Goal: Information Seeking & Learning: Find specific page/section

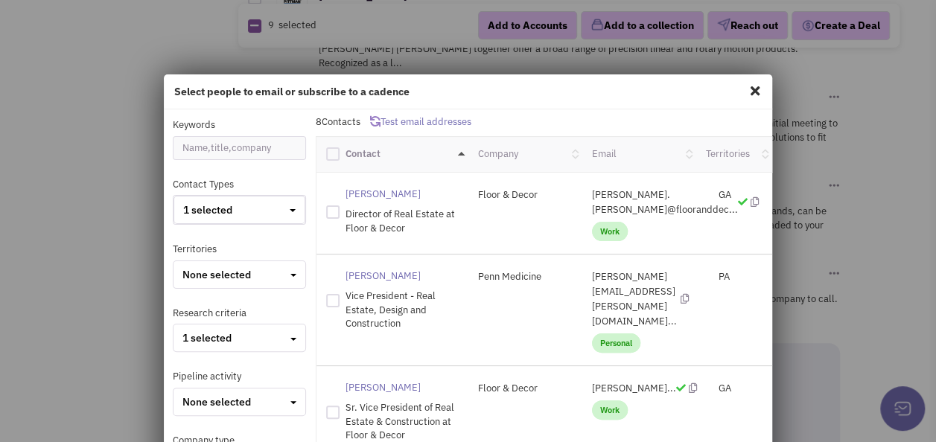
click at [748, 92] on span at bounding box center [755, 91] width 19 height 24
checkbox input "false"
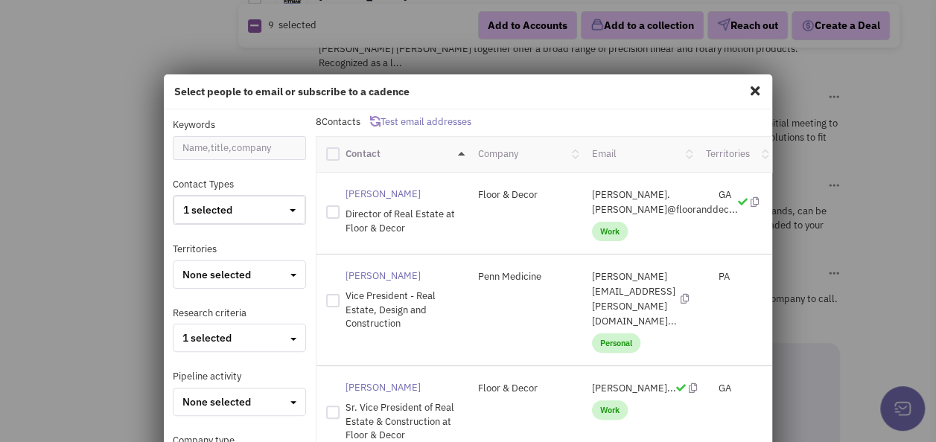
checkbox input "false"
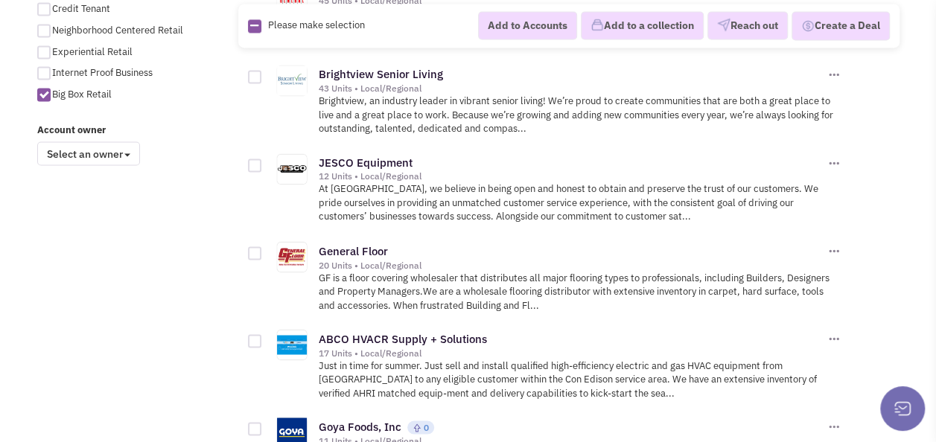
scroll to position [1117, 0]
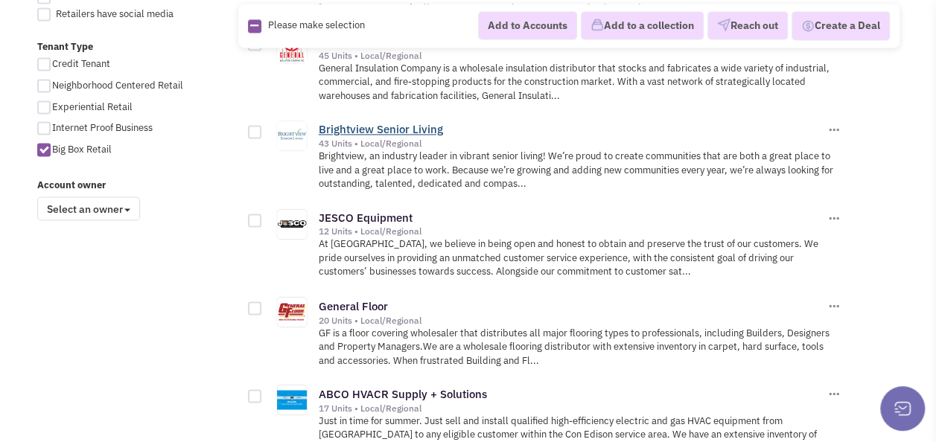
click at [392, 122] on link "Brightview Senior Living" at bounding box center [381, 129] width 124 height 14
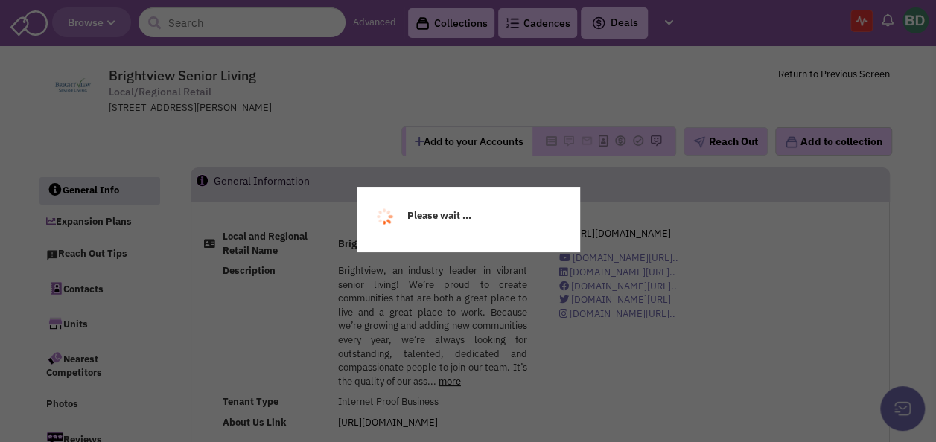
select select
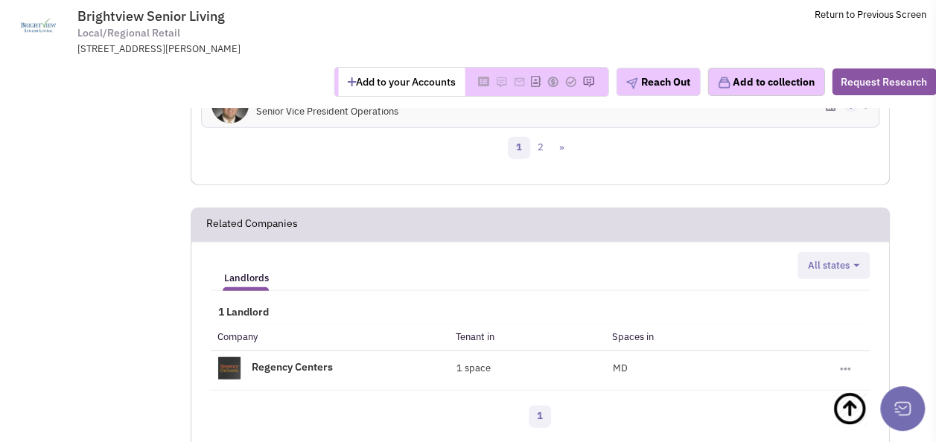
scroll to position [1639, 0]
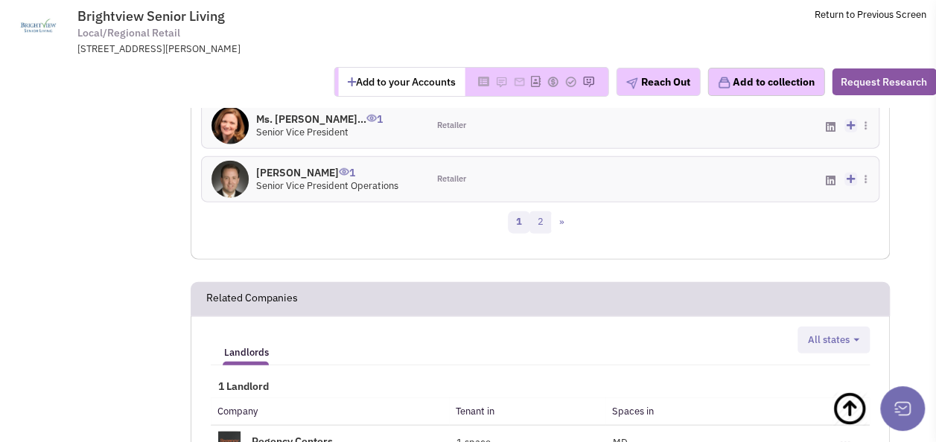
click at [539, 212] on link "2" at bounding box center [541, 223] width 22 height 22
